Goal: Obtain resource: Obtain resource

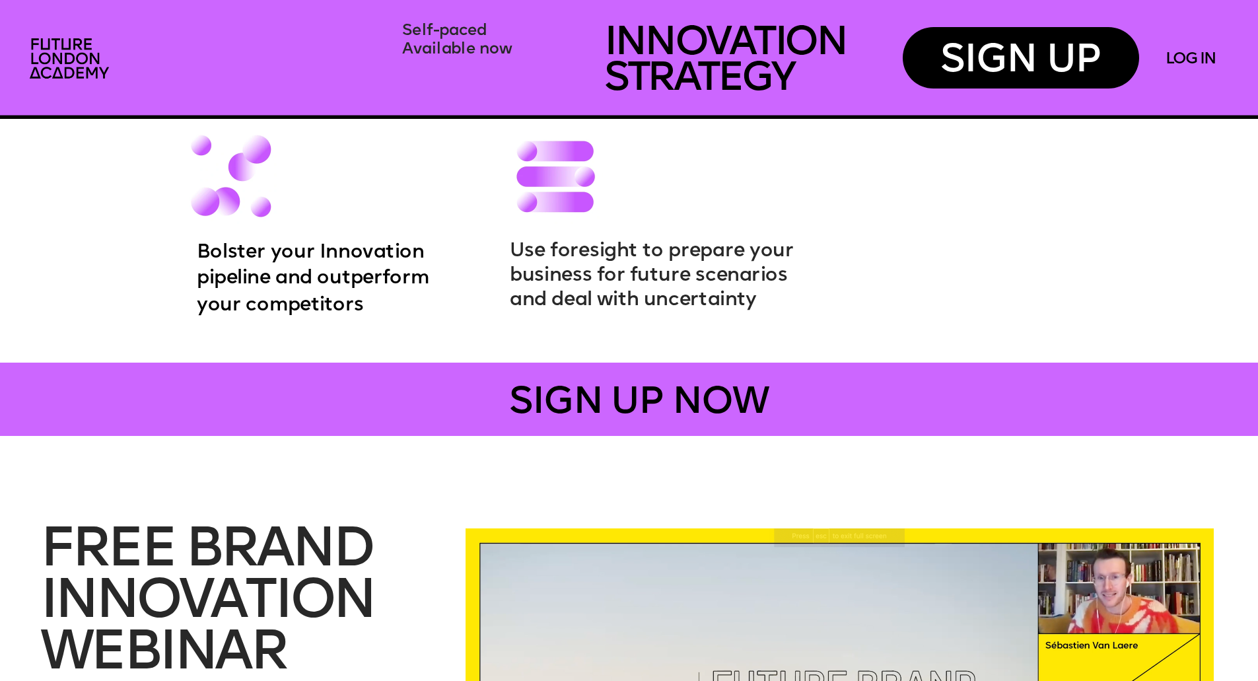
scroll to position [2580, 0]
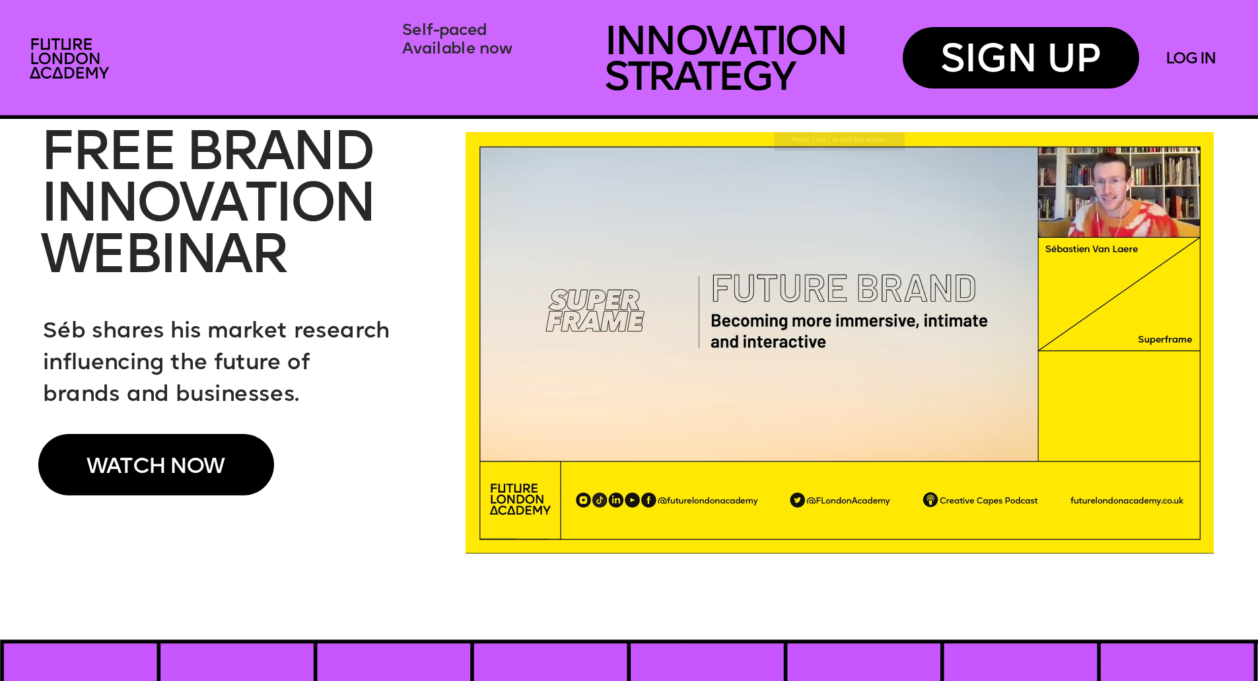
drag, startPoint x: 78, startPoint y: 331, endPoint x: 326, endPoint y: 360, distance: 249.4
click at [326, 360] on p "Séb shares his market research influencing the future of" at bounding box center [226, 348] width 366 height 64
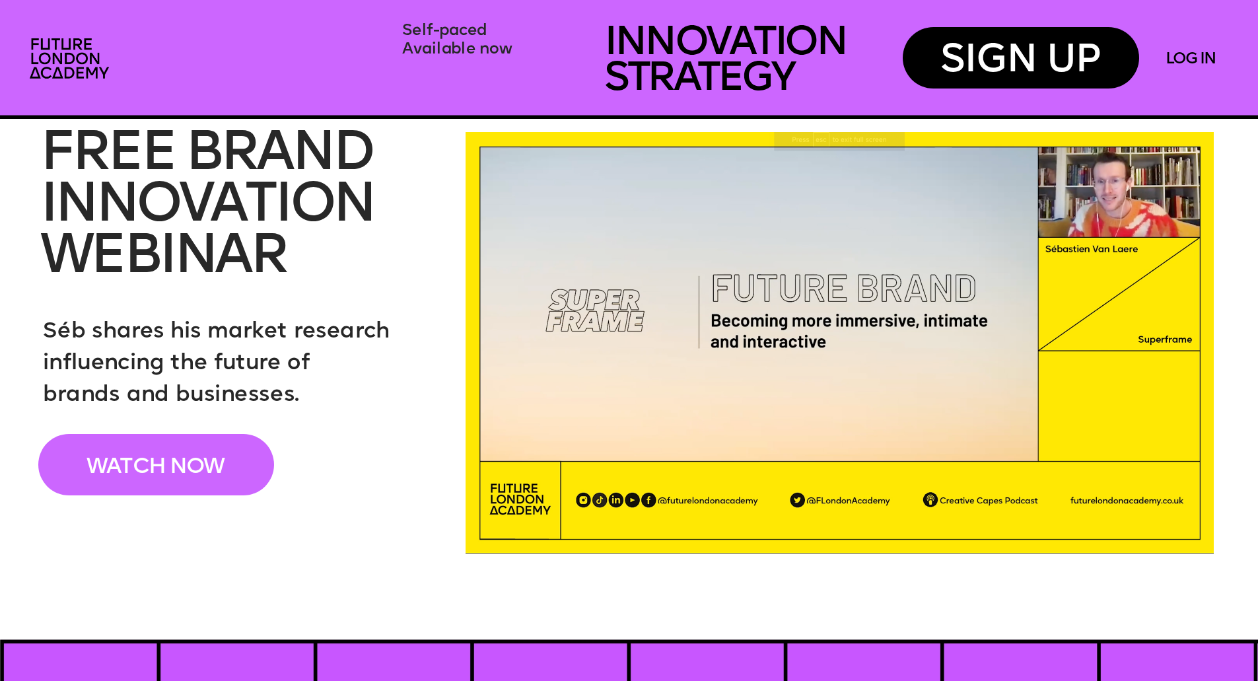
click at [230, 443] on div "WATCH NOW" at bounding box center [156, 464] width 236 height 61
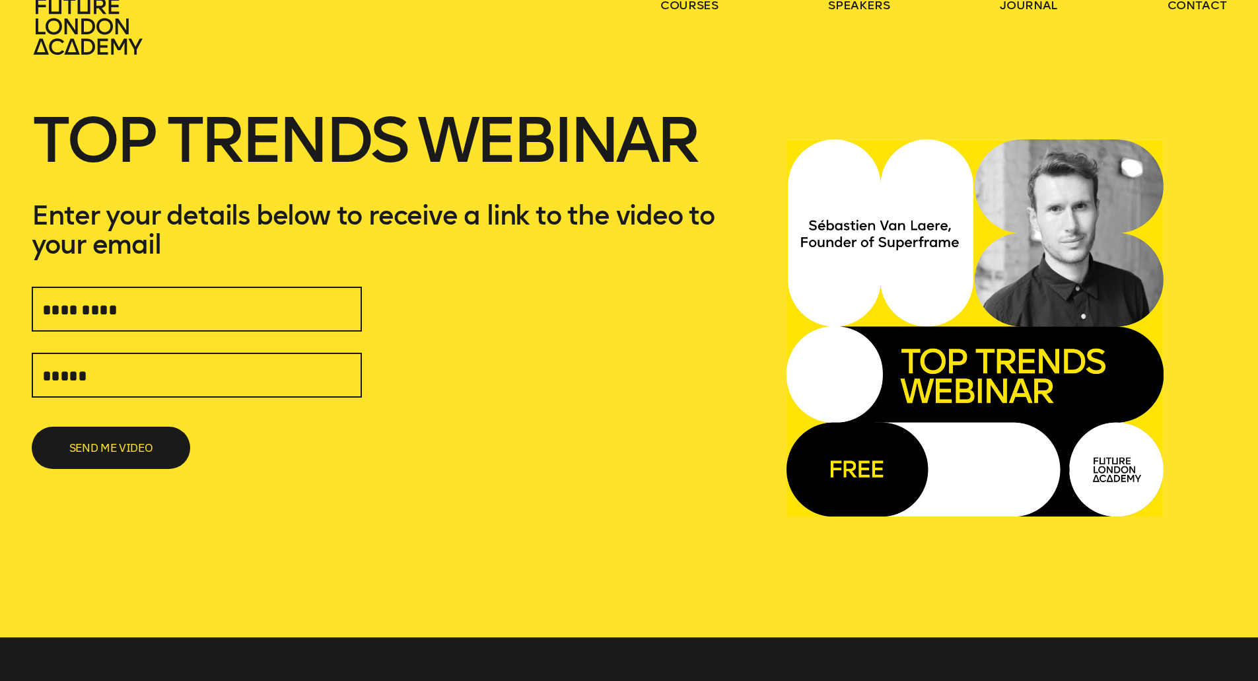
scroll to position [66, 0]
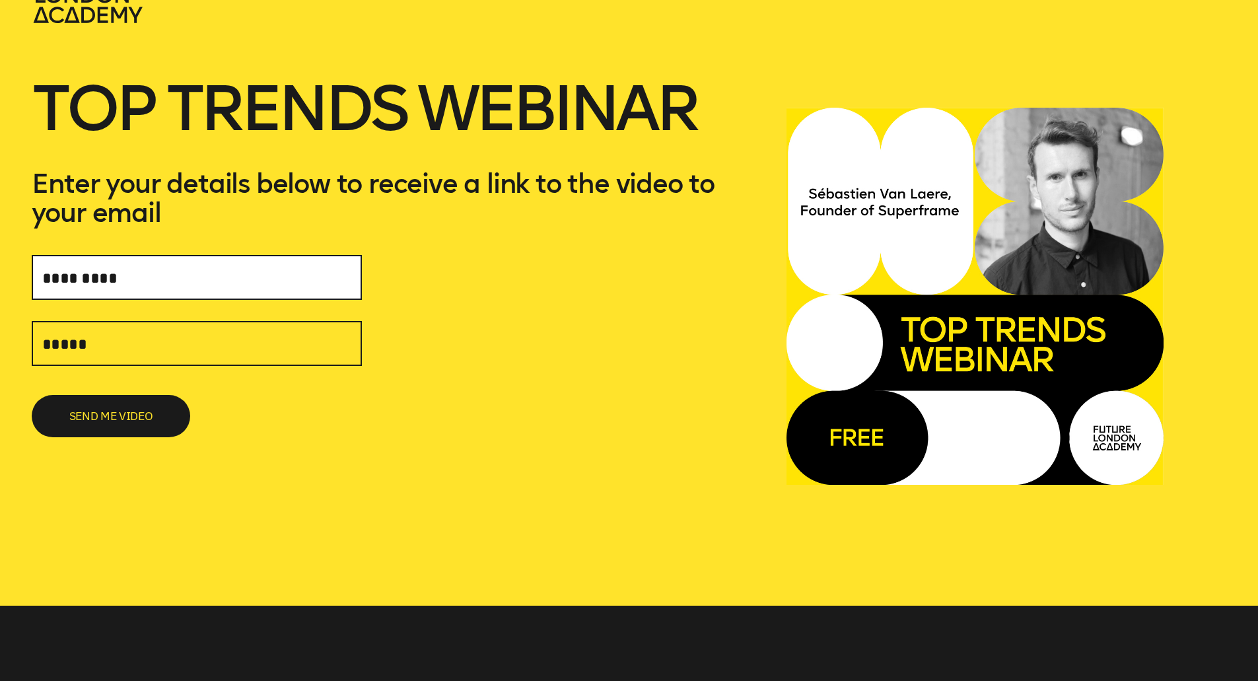
click at [141, 285] on input "text" at bounding box center [197, 277] width 330 height 45
type input "*"
type input "***"
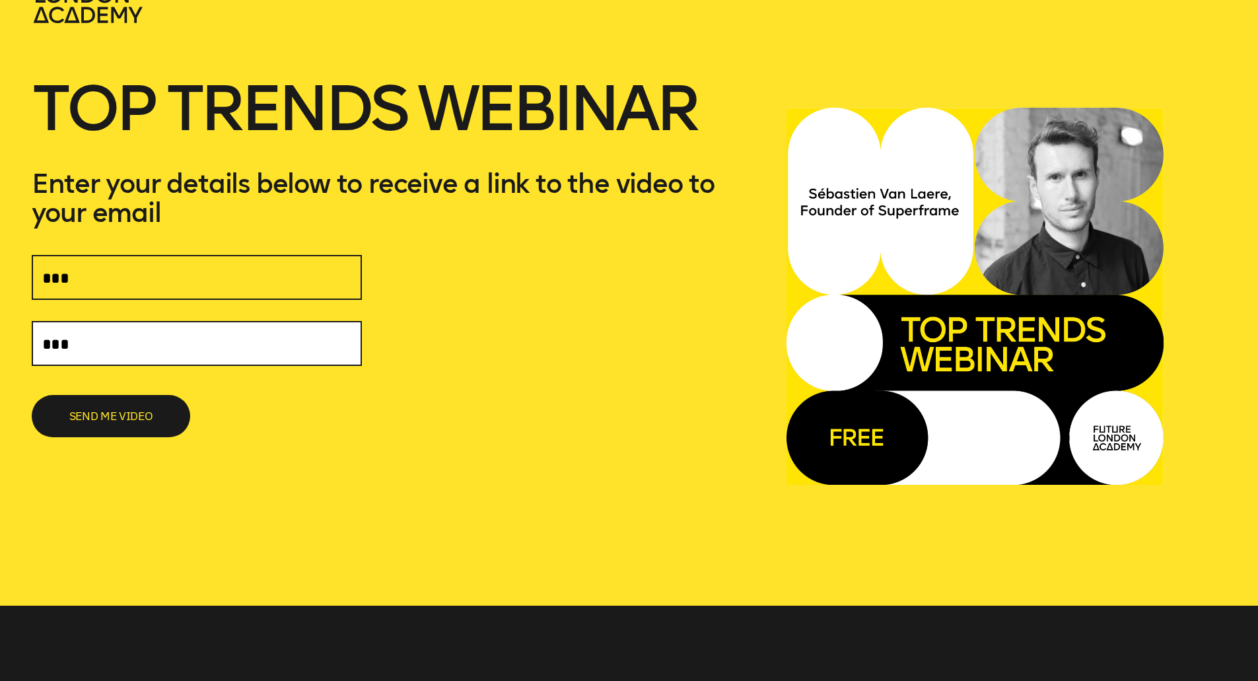
type input "**********"
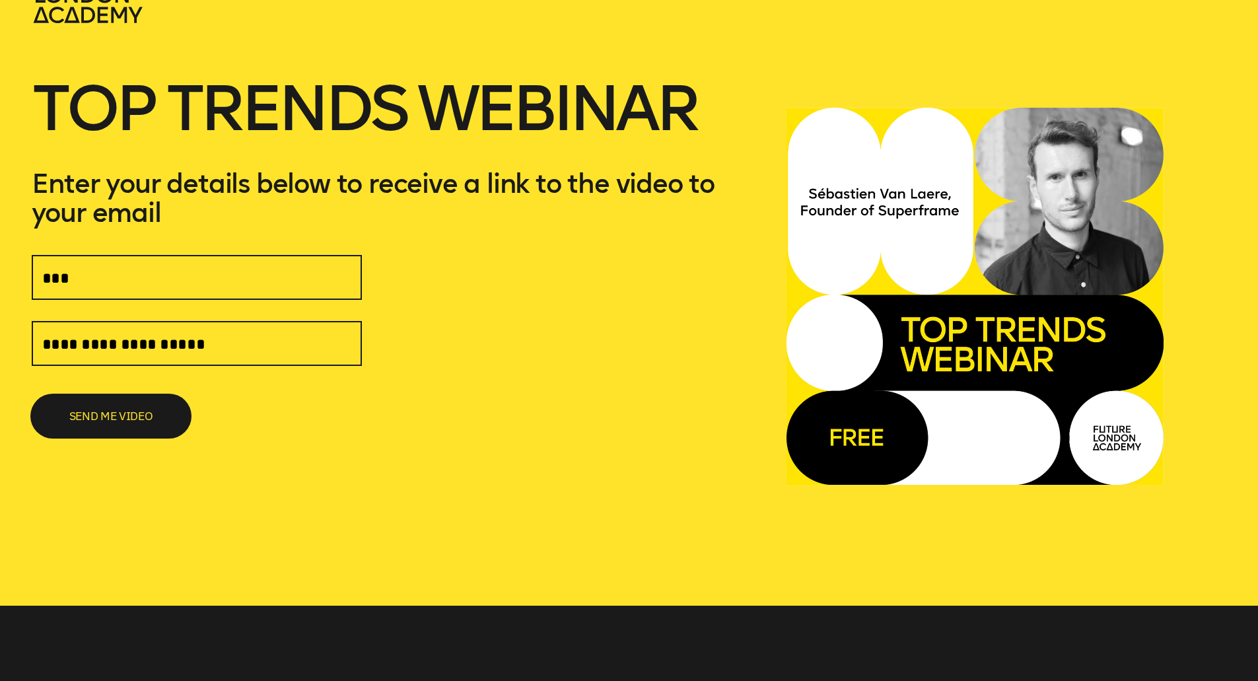
click at [146, 412] on button "SEND ME VIDEO" at bounding box center [111, 416] width 159 height 42
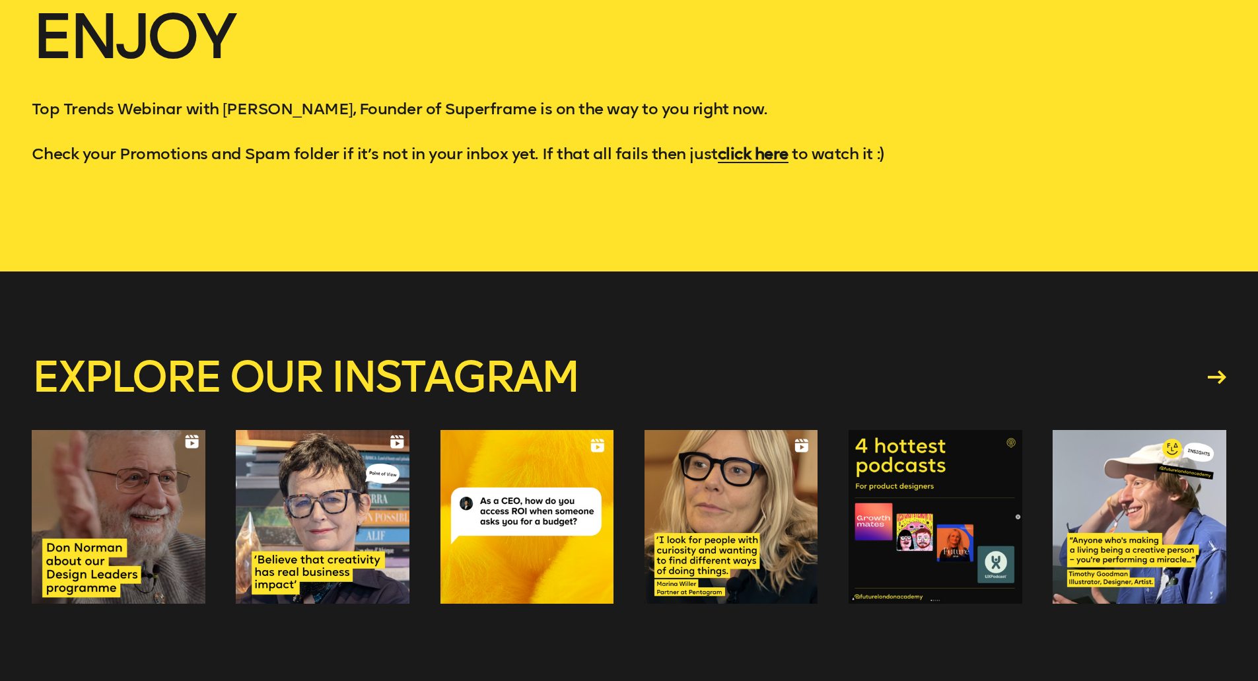
scroll to position [128, 0]
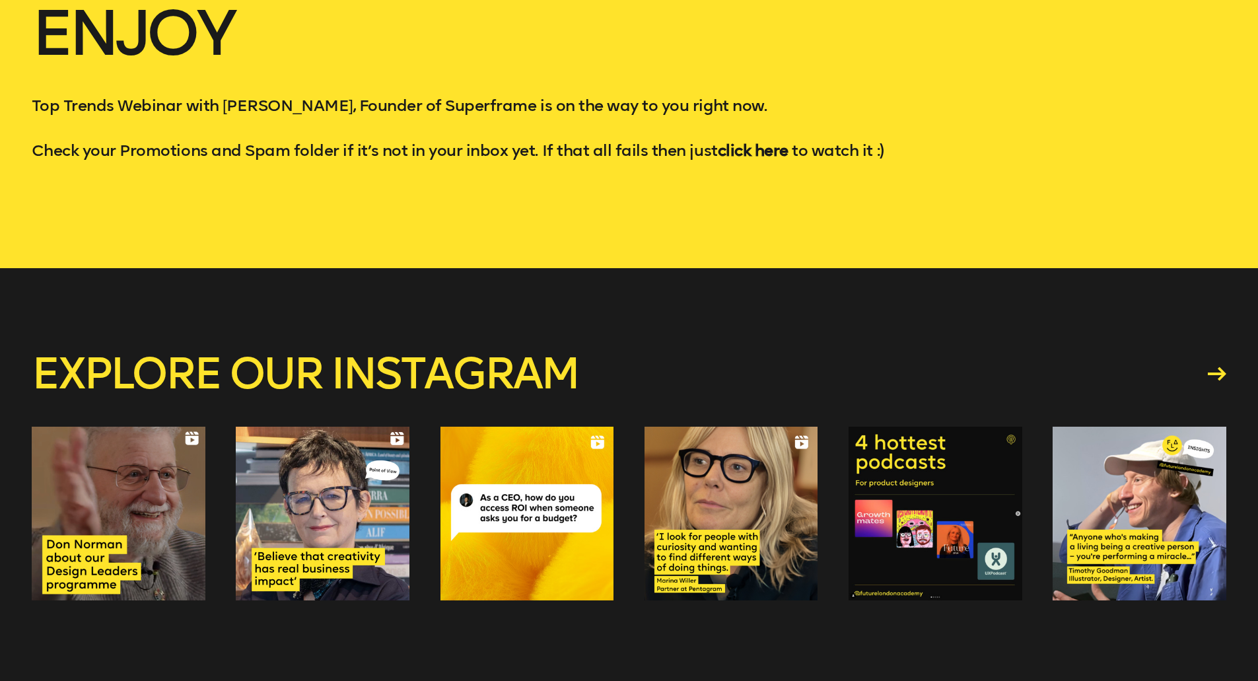
click at [758, 157] on strong "click here" at bounding box center [753, 150] width 71 height 19
